Goal: Navigation & Orientation: Find specific page/section

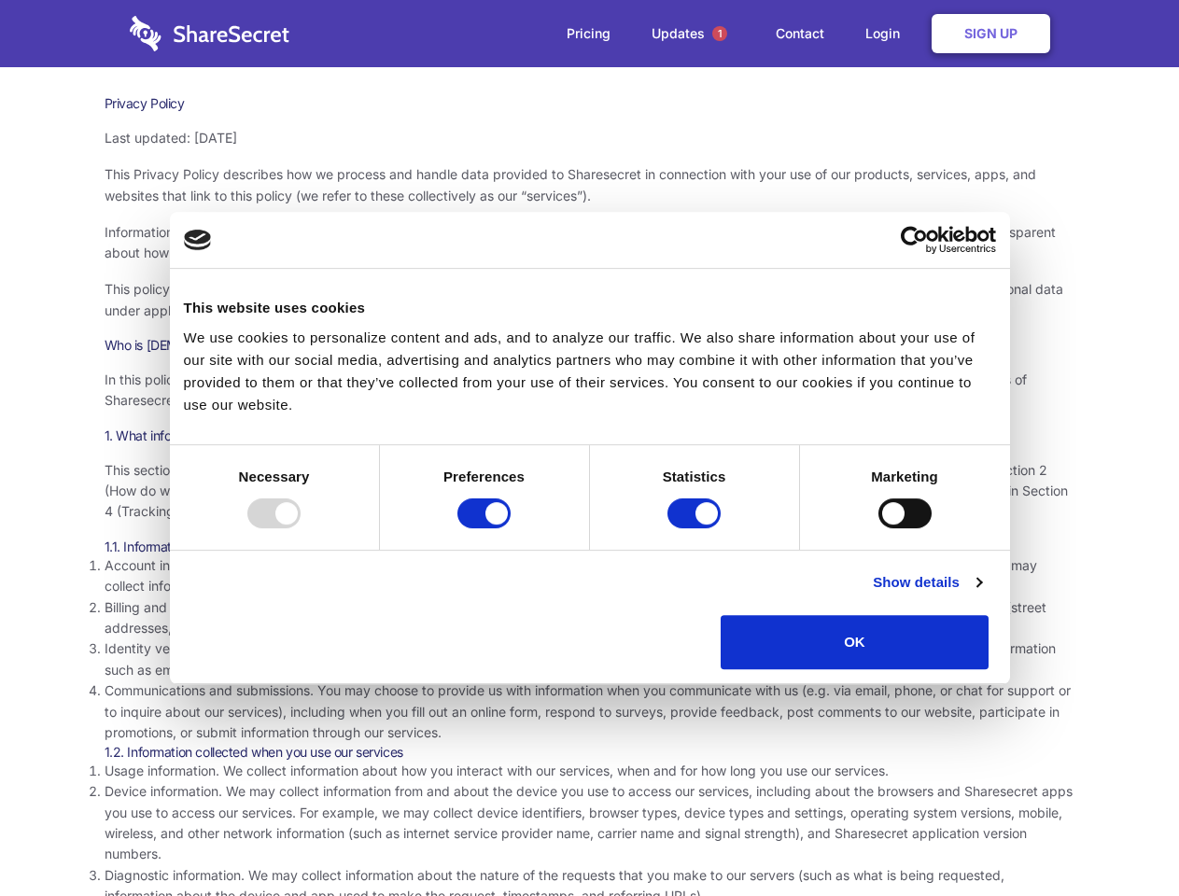
click at [301, 528] on div at bounding box center [273, 514] width 53 height 30
click at [511, 528] on input "Preferences" at bounding box center [484, 514] width 53 height 30
checkbox input "false"
click at [697, 528] on input "Statistics" at bounding box center [694, 514] width 53 height 30
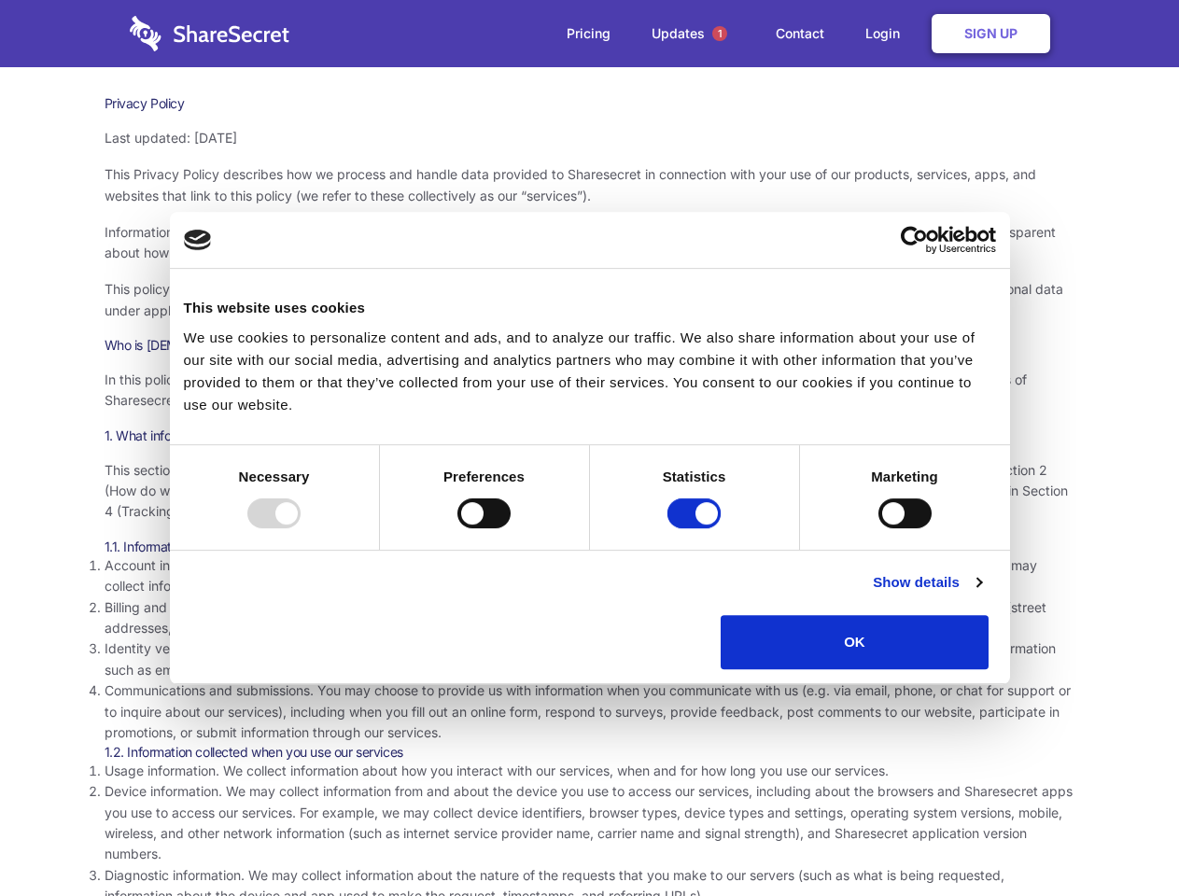
checkbox input "false"
click at [879, 528] on input "Marketing" at bounding box center [905, 514] width 53 height 30
checkbox input "true"
click at [981, 594] on link "Show details" at bounding box center [927, 582] width 108 height 22
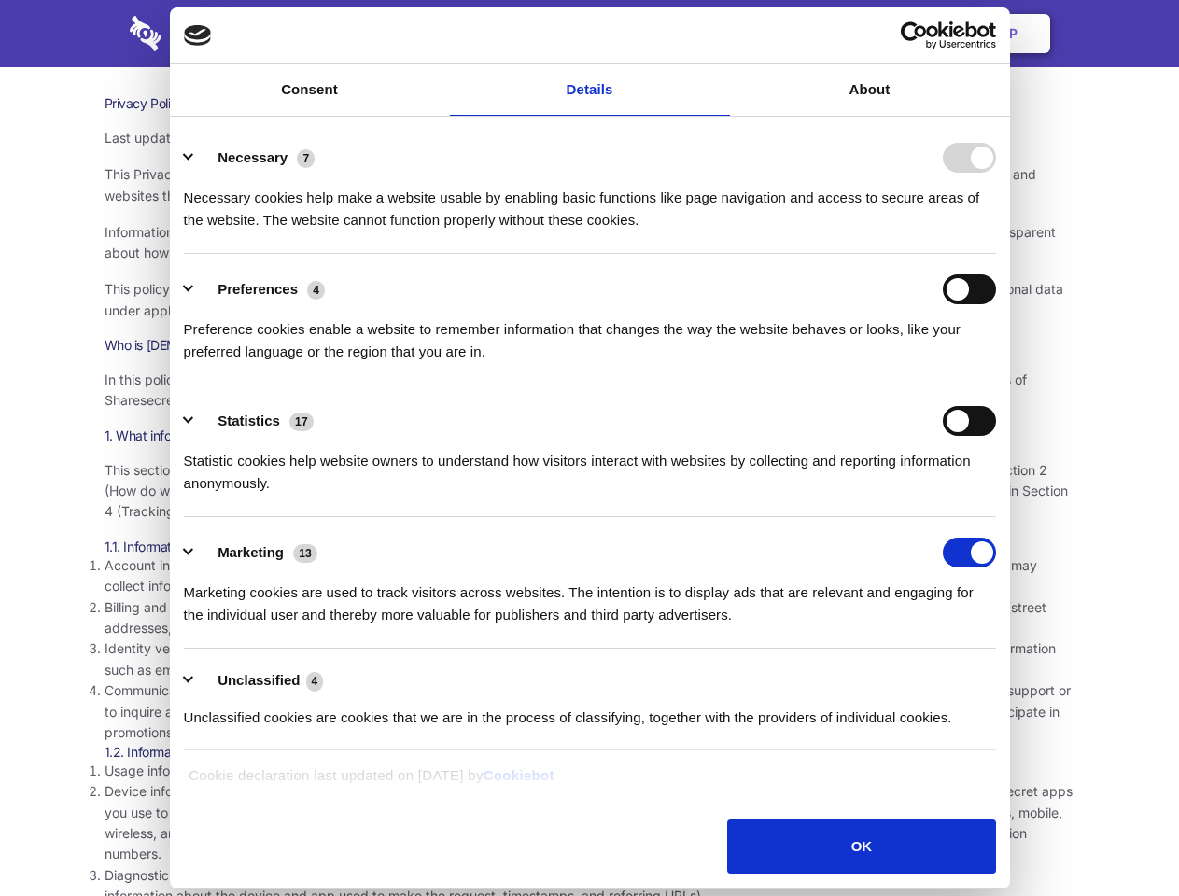
click at [996, 495] on div "Statistic cookies help website owners to understand how visitors interact with …" at bounding box center [590, 465] width 812 height 59
click at [719, 34] on span "1" at bounding box center [719, 33] width 15 height 15
